Goal: Task Accomplishment & Management: Check status

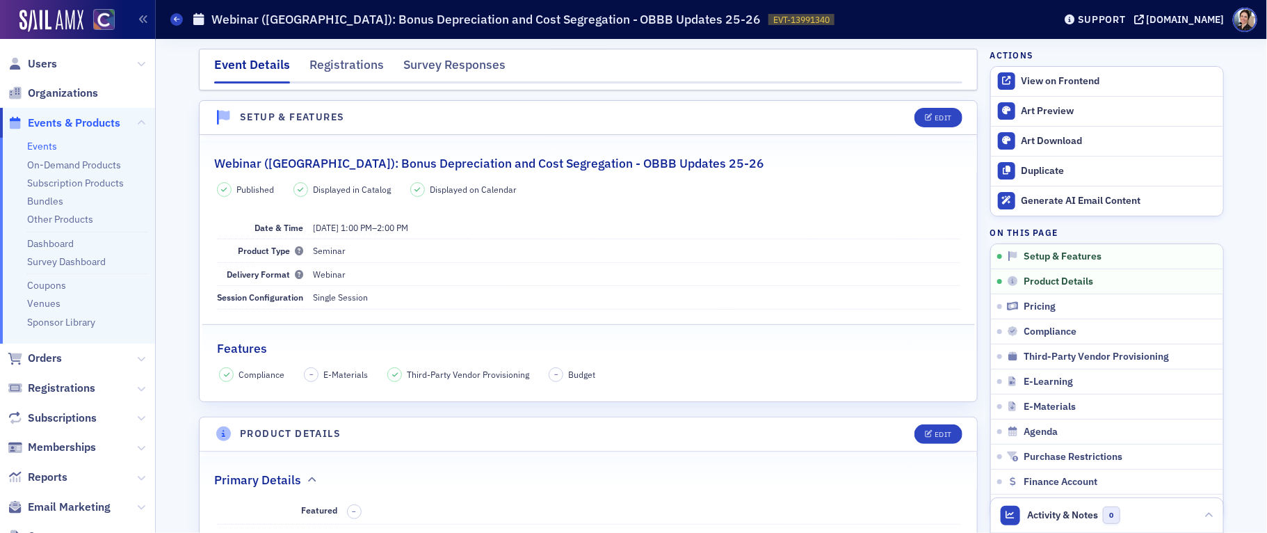
scroll to position [337, 0]
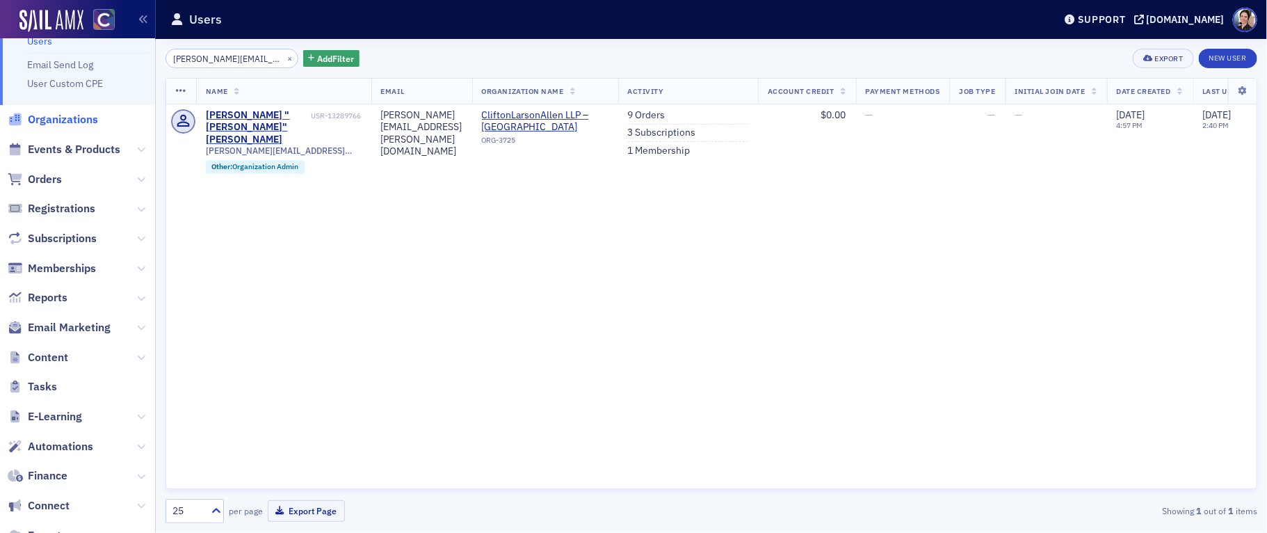
scroll to position [47, 0]
click at [64, 179] on span "Orders" at bounding box center [77, 178] width 155 height 30
click at [284, 58] on button "×" at bounding box center [290, 57] width 13 height 13
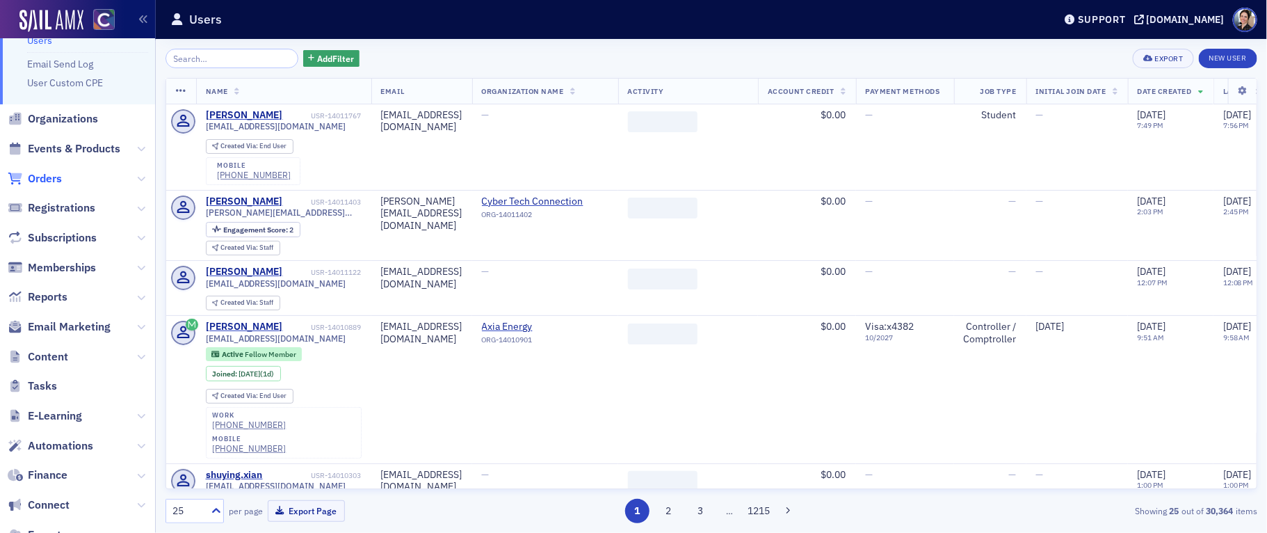
click at [46, 179] on span "Orders" at bounding box center [45, 178] width 34 height 15
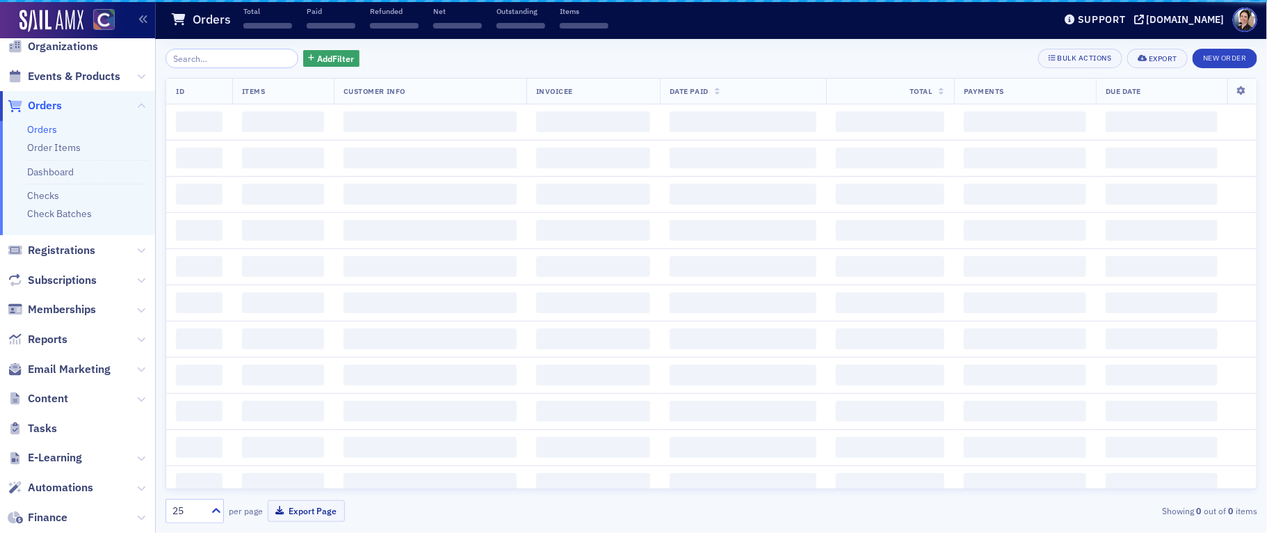
click at [49, 179] on ul "Orders Order Items Dashboard Checks Check Batches" at bounding box center [77, 178] width 155 height 115
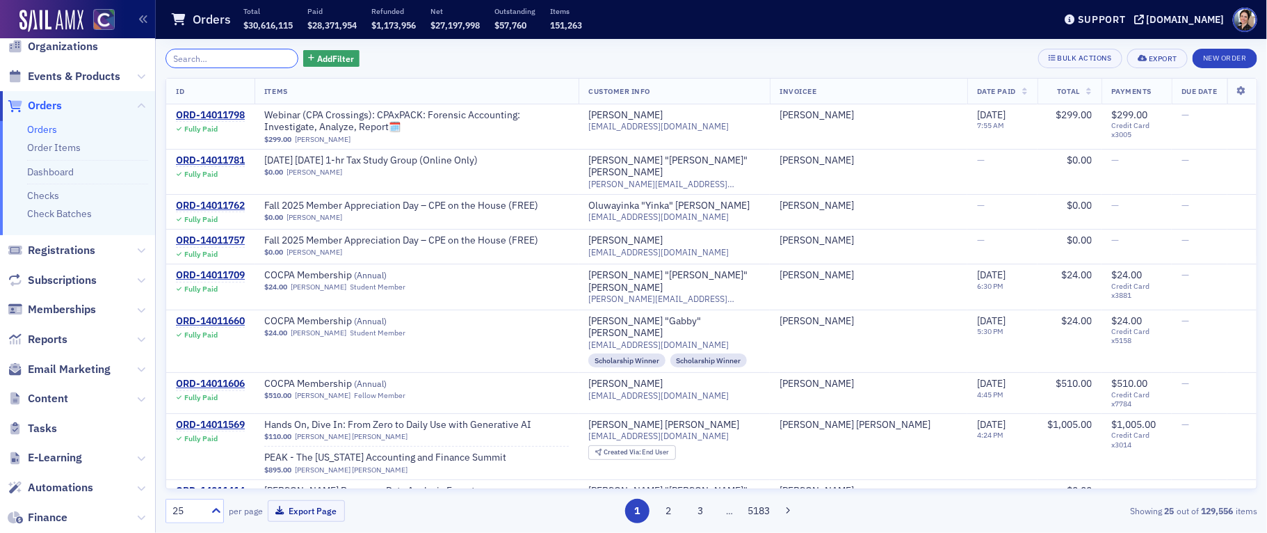
click at [219, 61] on input "search" at bounding box center [231, 58] width 133 height 19
paste input "ORD-13843369"
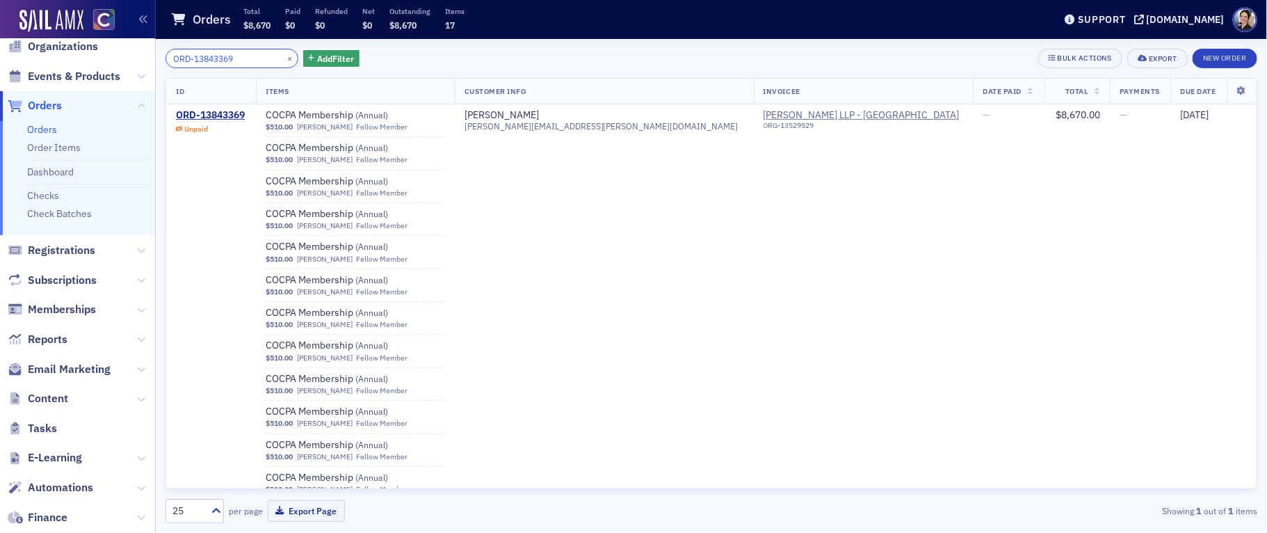
type input "ORD-13843369"
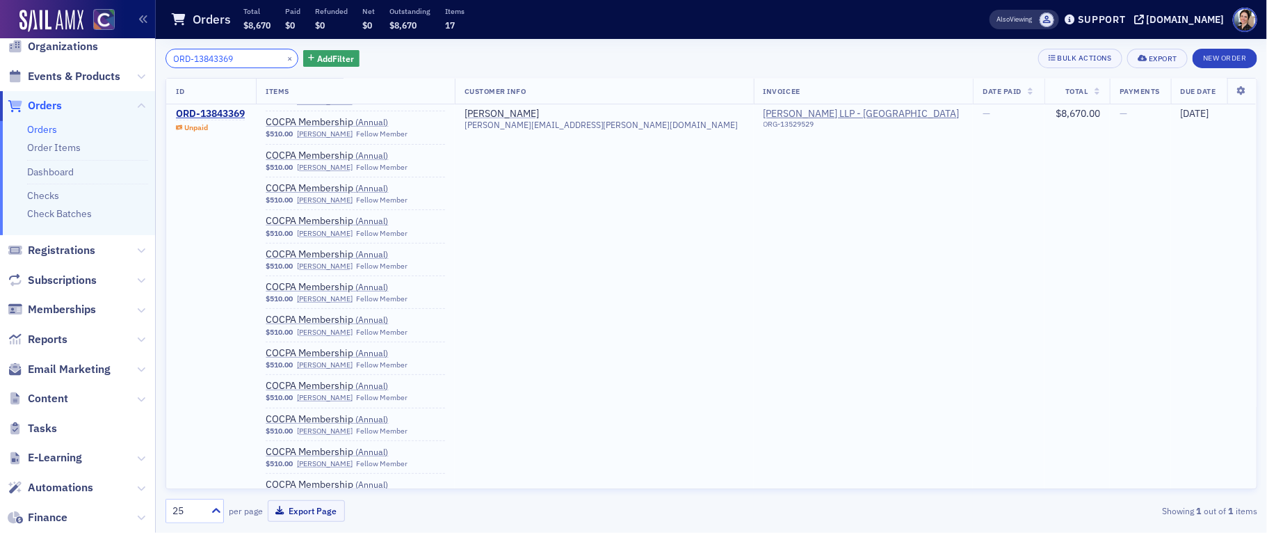
scroll to position [57, 0]
click at [754, 469] on td "[PERSON_NAME] LLP - [GEOGRAPHIC_DATA] ORG-13529529" at bounding box center [864, 326] width 220 height 559
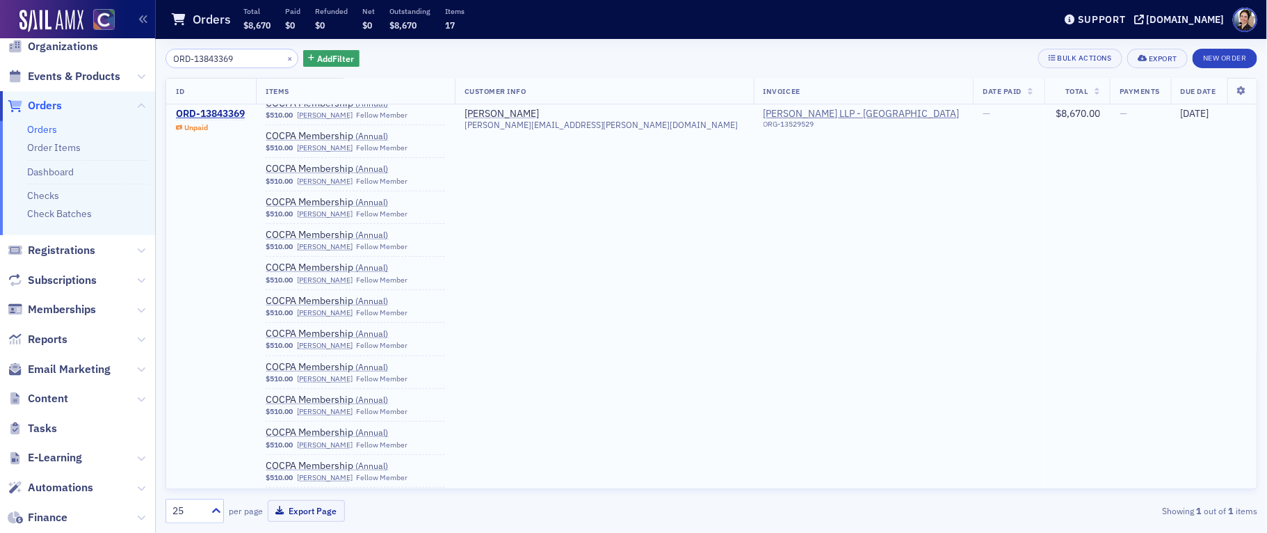
scroll to position [0, 0]
